Goal: Task Accomplishment & Management: Use online tool/utility

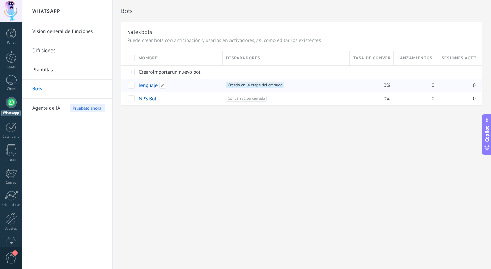
click at [151, 86] on link "lenguaje" at bounding box center [148, 85] width 19 height 6
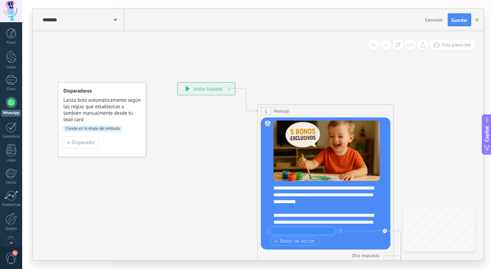
scroll to position [6, 0]
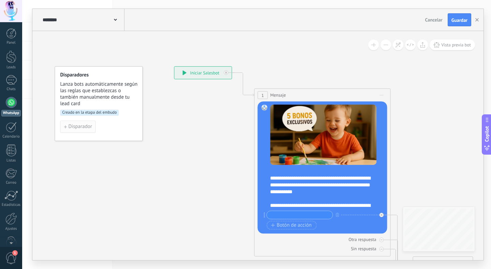
click at [81, 124] on span "Disparador" at bounding box center [80, 126] width 24 height 5
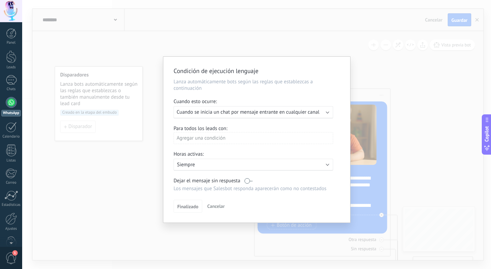
click at [213, 208] on span "Cancelar" at bounding box center [215, 206] width 17 height 6
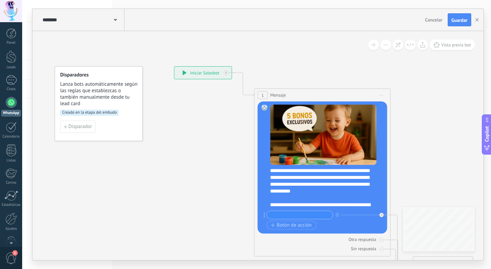
scroll to position [47, 0]
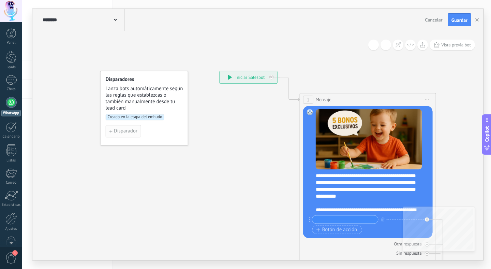
click at [124, 133] on span "Disparador" at bounding box center [126, 131] width 24 height 5
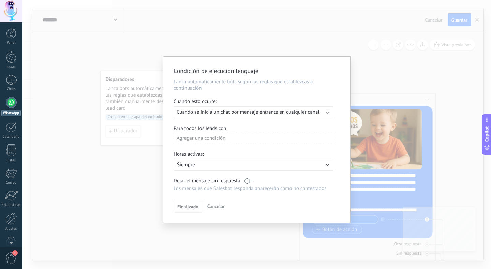
click at [213, 112] on span "Cuando se inicia un chat por mensaje entrante en cualquier canal" at bounding box center [248, 112] width 143 height 6
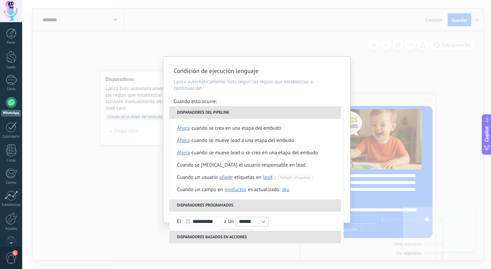
click at [140, 206] on div "Condición de ejecución lenguaje Lanza automáticamente bots según las reglas que…" at bounding box center [256, 134] width 469 height 269
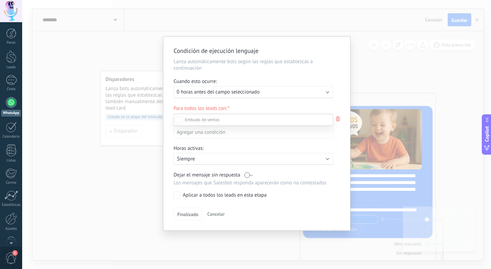
click at [215, 214] on div "Incoming leads Contacto inicial Negociación Debate contractual Discusión de con…" at bounding box center [254, 191] width 160 height 154
click at [215, 214] on span "Cancelar" at bounding box center [215, 214] width 17 height 6
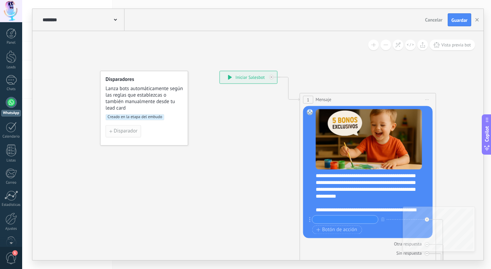
click at [130, 130] on span "Disparador" at bounding box center [126, 131] width 24 height 5
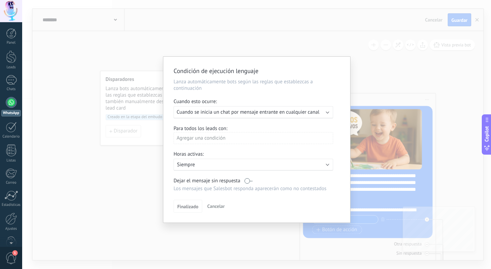
click at [372, 61] on div "Condición de ejecución lenguaje Lanza automáticamente bots según las reglas que…" at bounding box center [256, 134] width 469 height 269
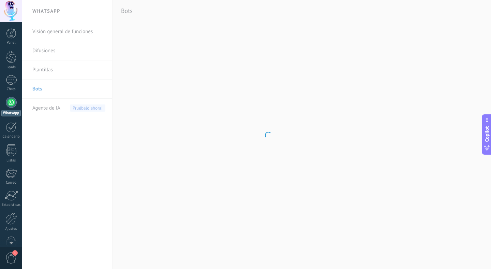
click at [251, 95] on body ".abccls-1,.abccls-2{fill-rule:evenodd}.abccls-2{fill:#fff} .abfcls-1{fill:none}…" at bounding box center [245, 134] width 491 height 269
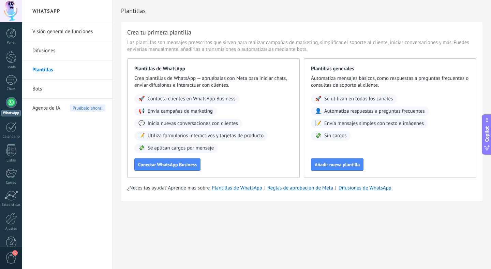
click at [17, 104] on link "WhatsApp" at bounding box center [11, 106] width 22 height 19
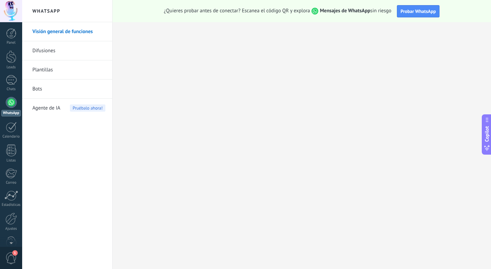
click at [56, 68] on link "Plantillas" at bounding box center [68, 69] width 73 height 19
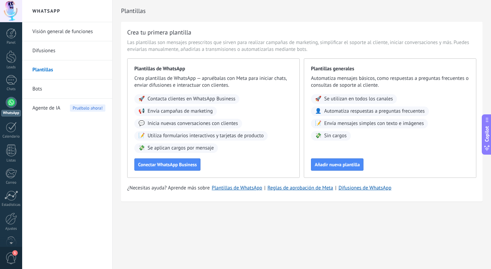
click at [37, 87] on link "Bots" at bounding box center [68, 88] width 73 height 19
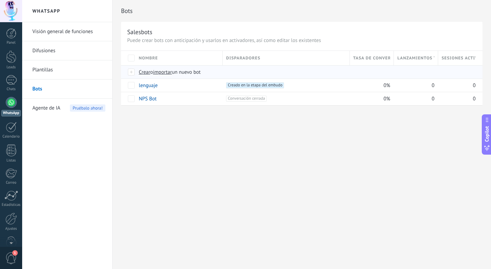
click at [142, 72] on span "Crear" at bounding box center [145, 72] width 12 height 6
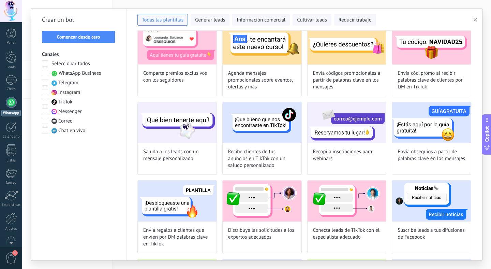
scroll to position [183, 0]
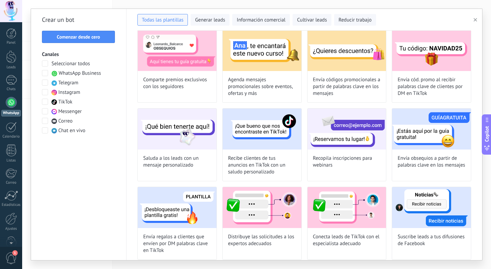
click at [43, 73] on span at bounding box center [45, 73] width 6 height 6
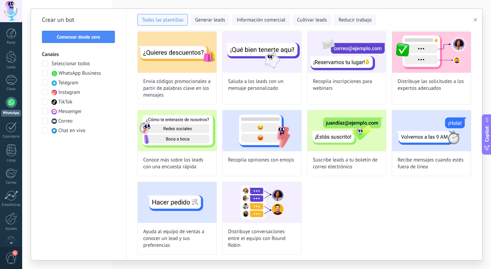
scroll to position [0, 0]
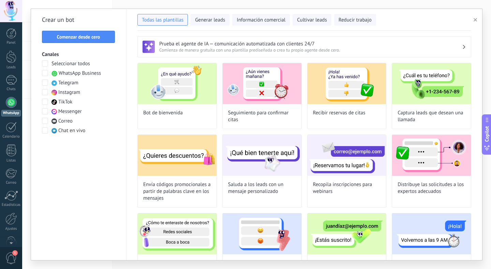
click at [196, 47] on h3 "Prueba el agente de IA — comunicación automatizada con clientes 24/7" at bounding box center [310, 44] width 303 height 6
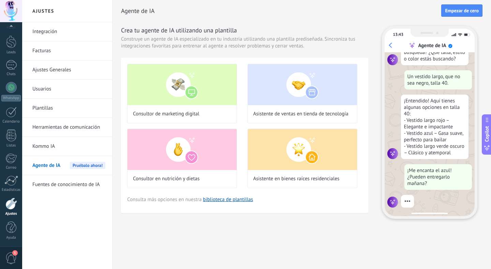
scroll to position [73, 0]
click at [61, 144] on link "Kommo IA" at bounding box center [68, 146] width 73 height 19
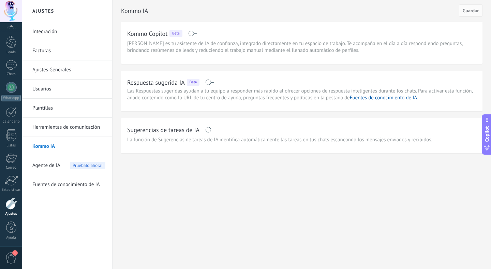
click at [44, 107] on link "Plantillas" at bounding box center [68, 108] width 73 height 19
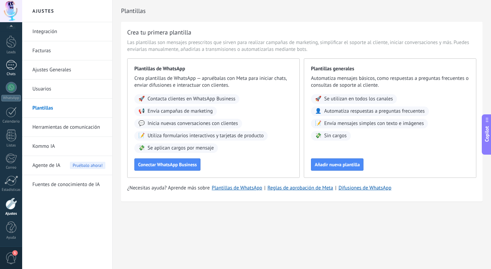
click at [12, 60] on div at bounding box center [11, 65] width 11 height 10
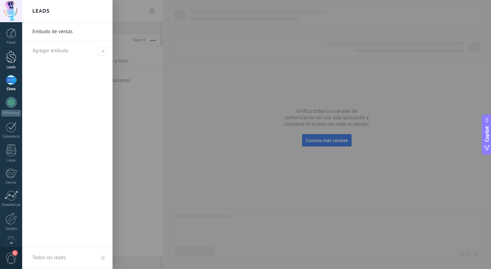
click at [12, 57] on div at bounding box center [11, 56] width 10 height 13
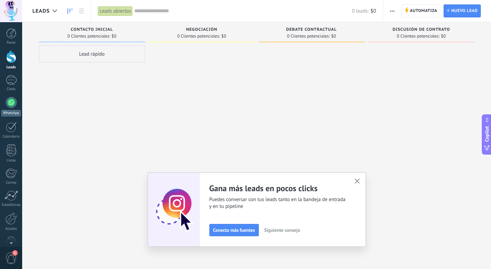
click at [11, 101] on div at bounding box center [11, 102] width 11 height 11
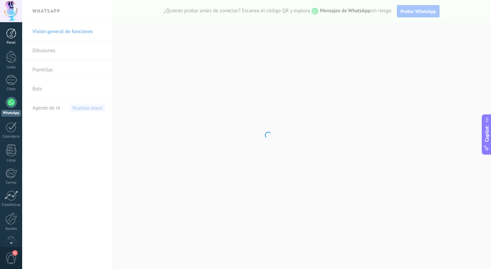
click at [13, 39] on link "Panel" at bounding box center [11, 36] width 22 height 17
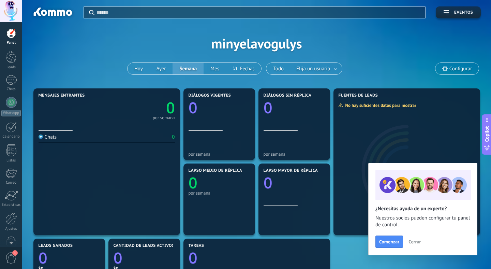
click at [416, 239] on span "Cerrar" at bounding box center [414, 241] width 12 height 5
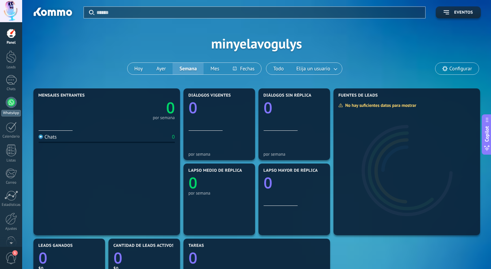
click at [11, 101] on div at bounding box center [11, 102] width 11 height 11
